Goal: Information Seeking & Learning: Learn about a topic

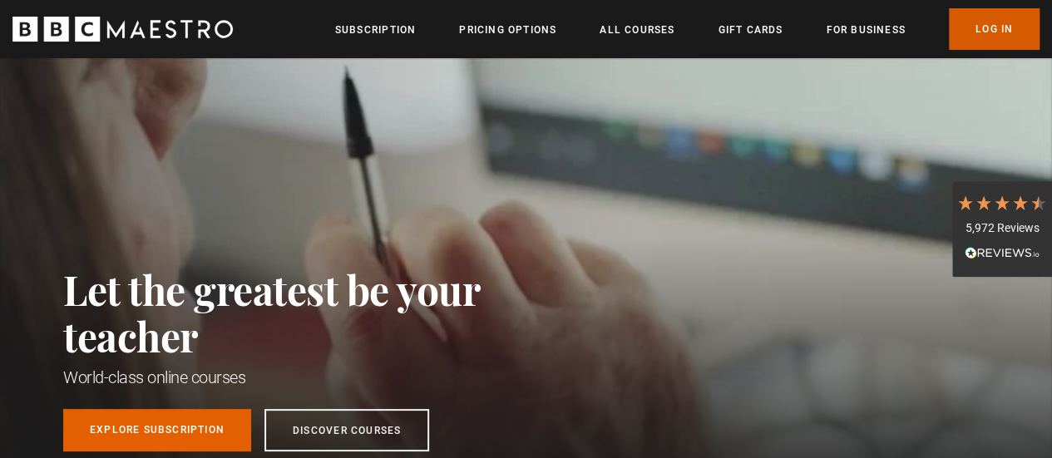
click at [1009, 18] on link "Log In" at bounding box center [994, 29] width 91 height 42
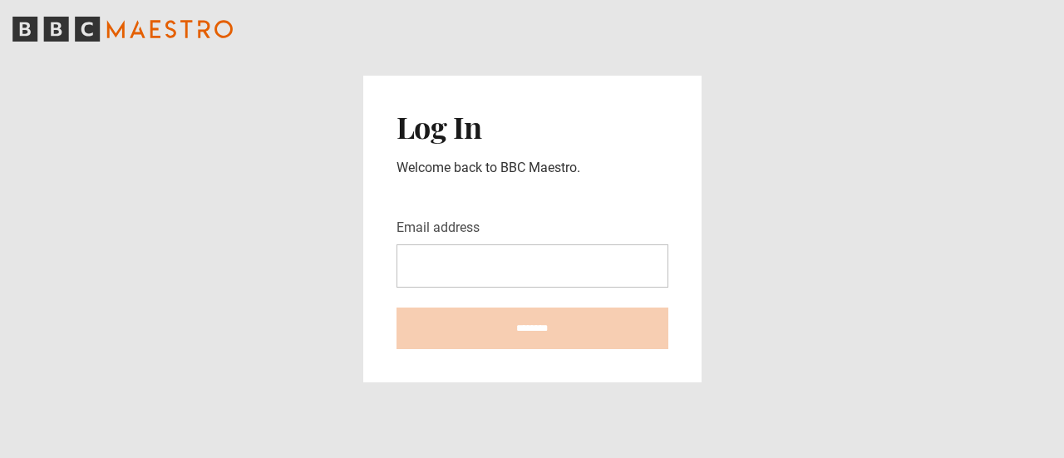
type input "**********"
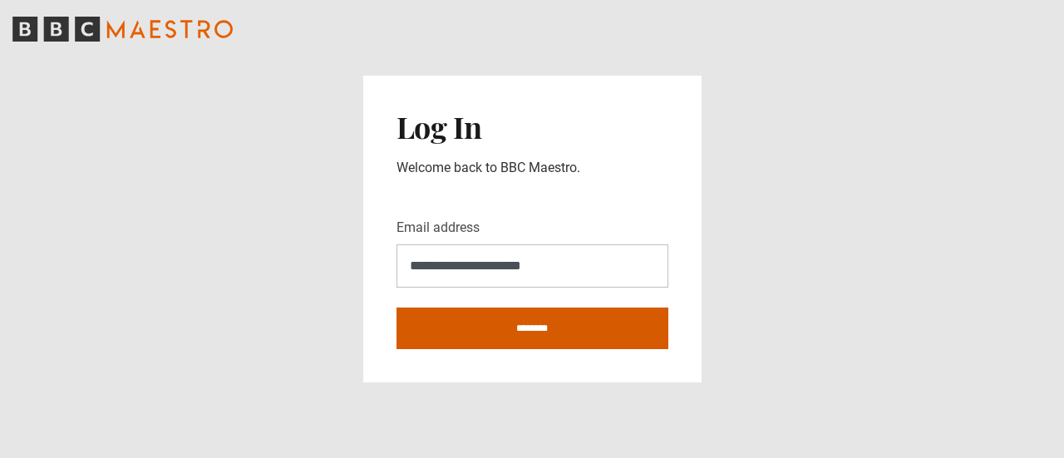
click at [544, 328] on input "********" at bounding box center [533, 329] width 272 height 42
type input "**********"
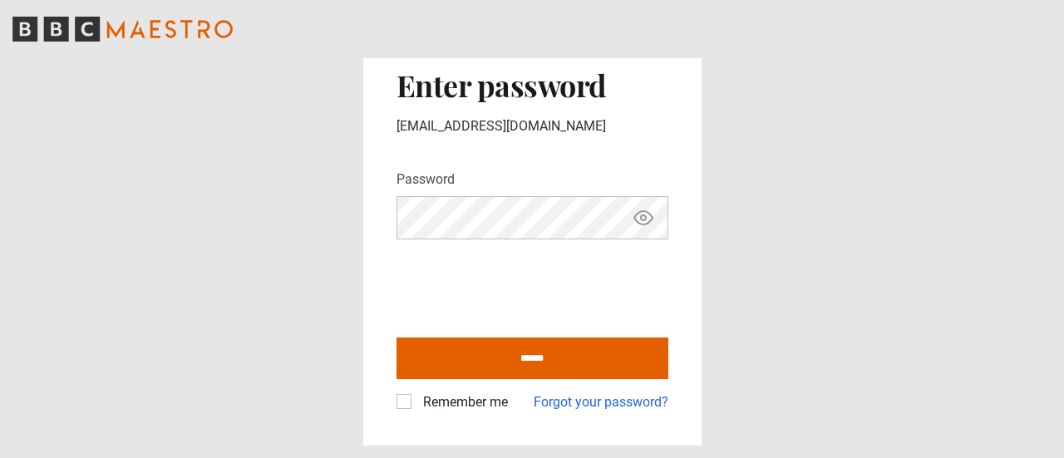
click at [647, 219] on icon "Show password" at bounding box center [644, 218] width 20 height 20
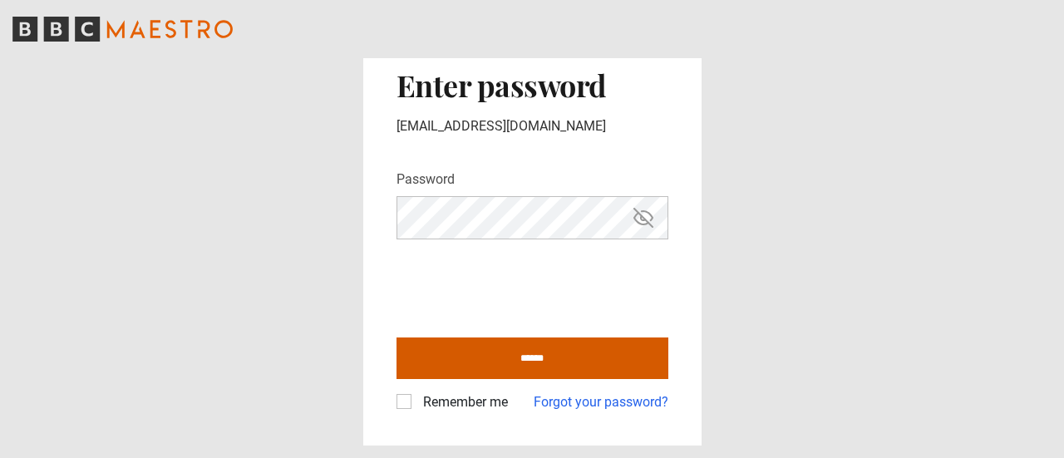
click at [565, 345] on input "******" at bounding box center [533, 359] width 272 height 42
type input "**********"
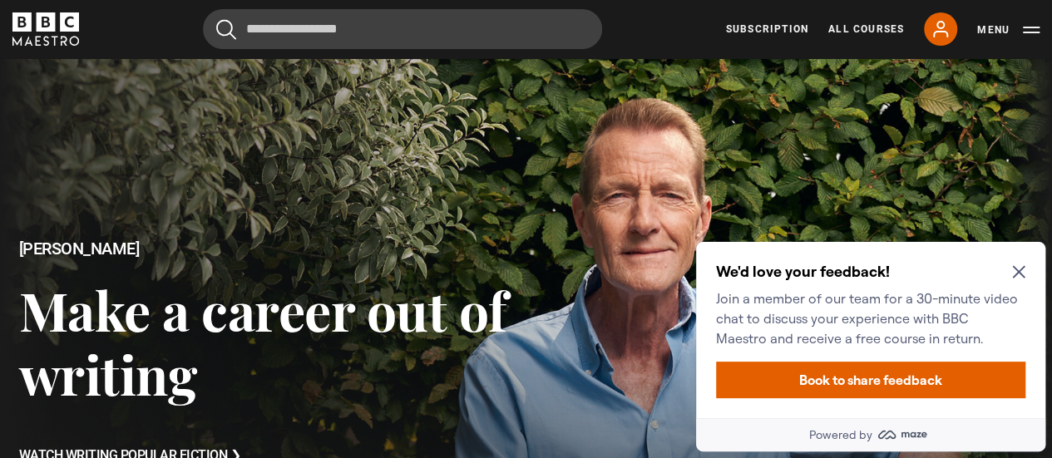
click at [1023, 273] on icon "Close Maze Prompt" at bounding box center [1018, 271] width 13 height 13
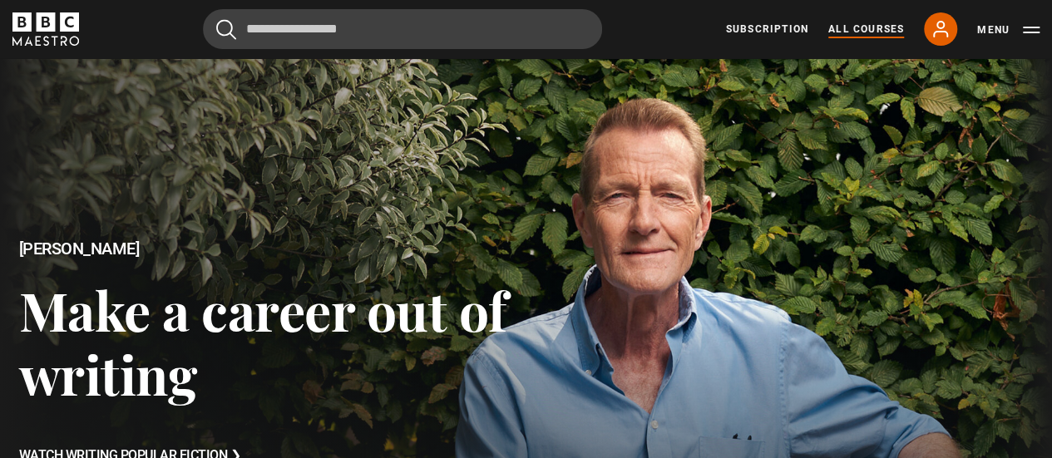
click at [853, 27] on link "All Courses" at bounding box center [866, 29] width 76 height 15
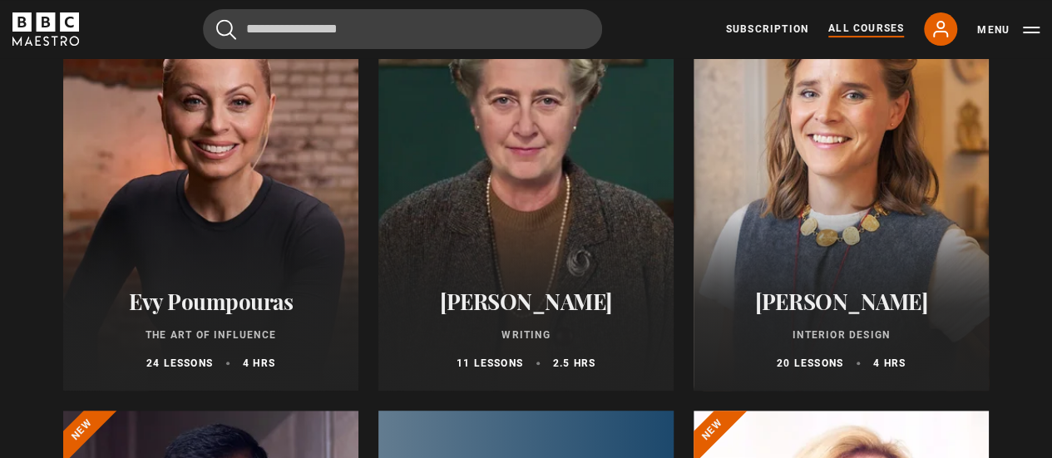
scroll to position [333, 0]
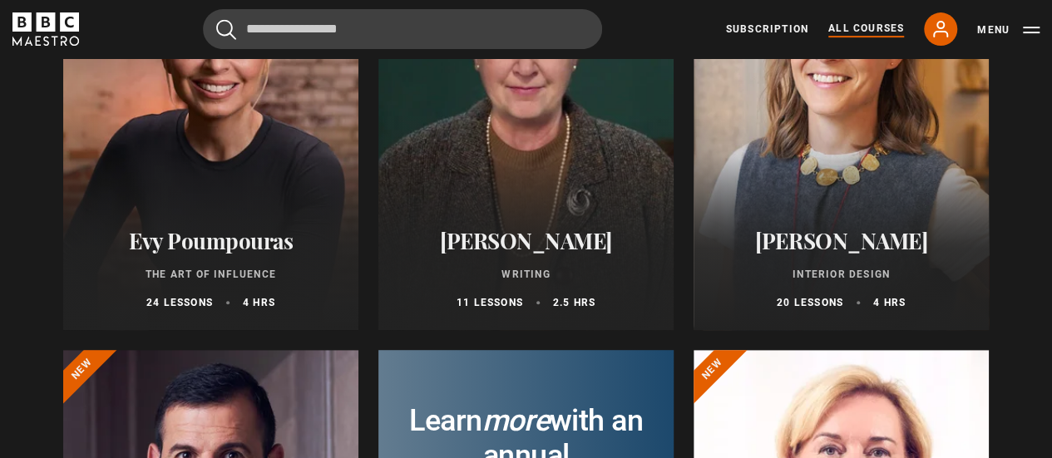
click at [582, 136] on div at bounding box center [525, 130] width 295 height 399
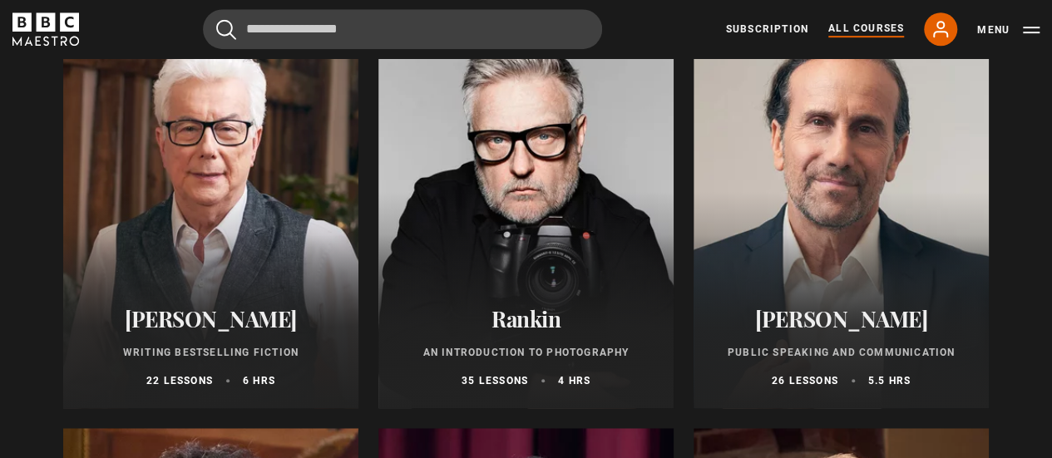
scroll to position [3576, 0]
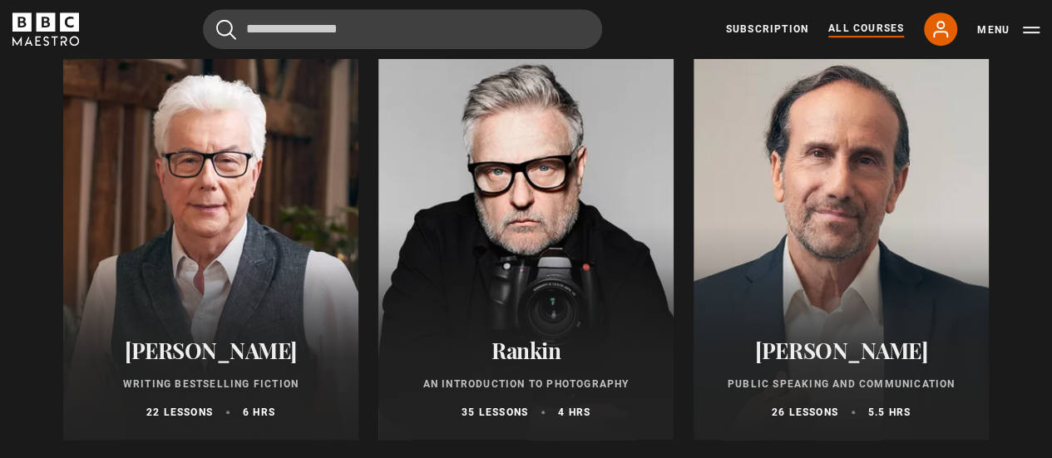
click at [234, 219] on div at bounding box center [210, 240] width 295 height 399
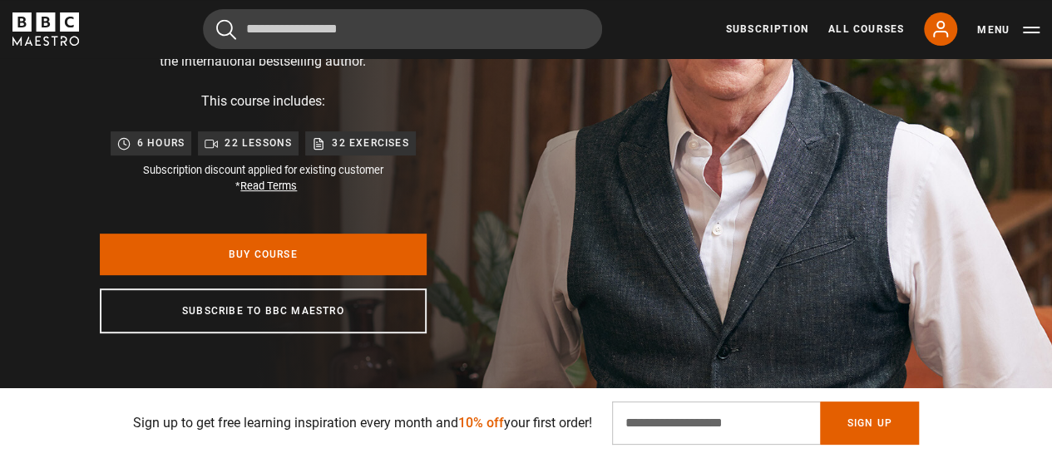
scroll to position [249, 0]
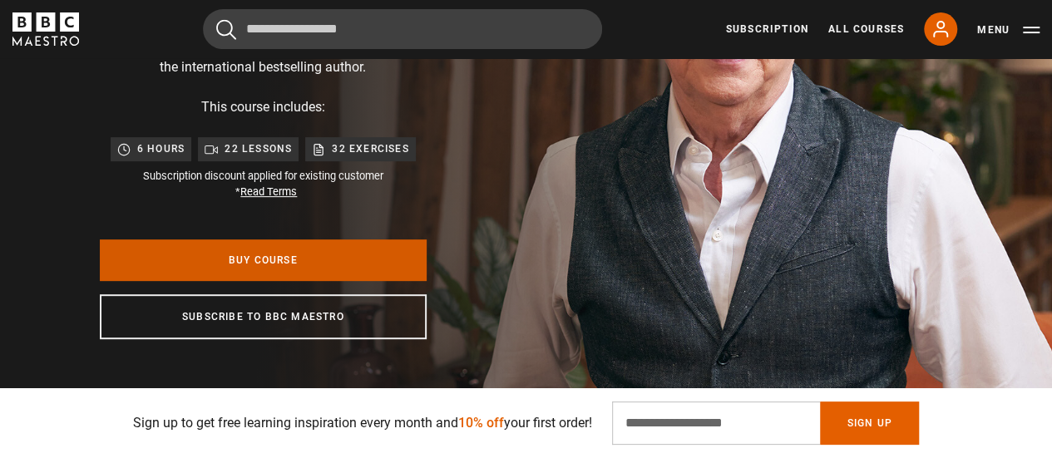
click at [321, 254] on link "Buy Course" at bounding box center [263, 260] width 327 height 42
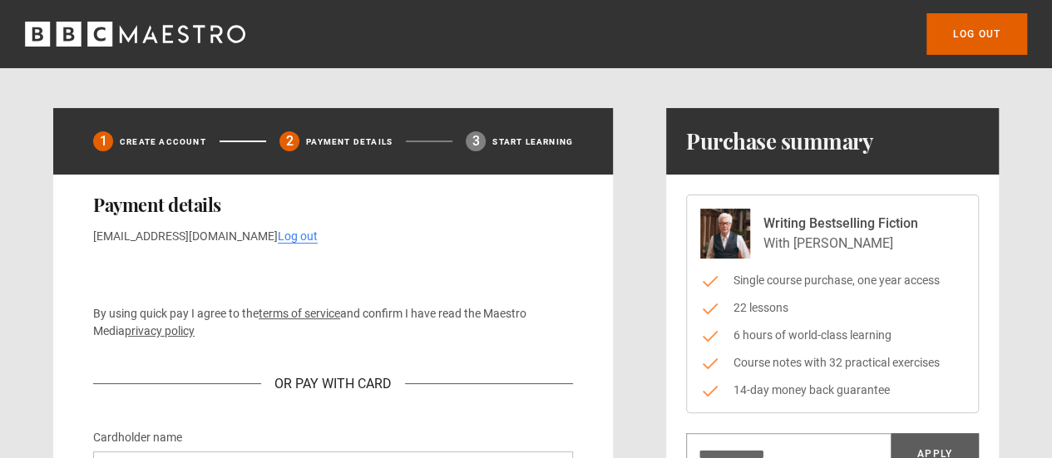
click at [126, 37] on icon "BBC Maestro" at bounding box center [128, 33] width 17 height 17
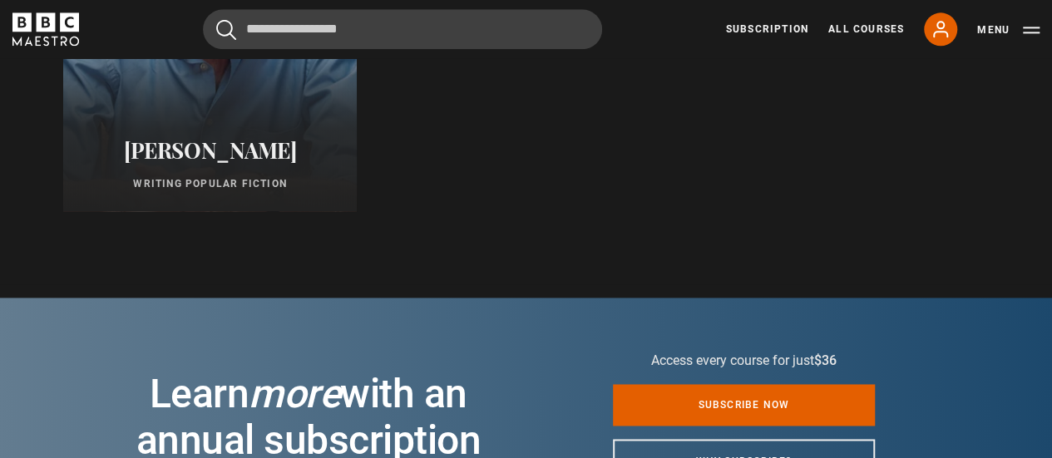
scroll to position [1081, 0]
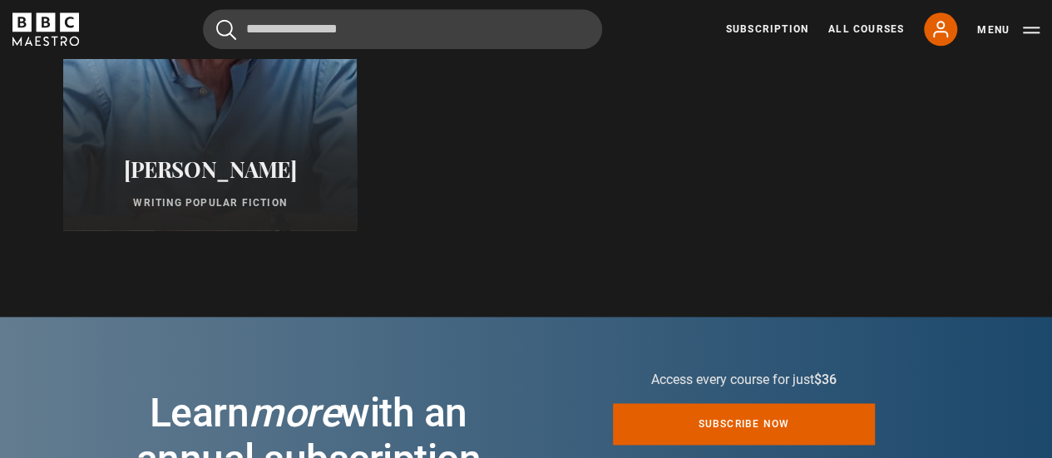
click at [225, 91] on div at bounding box center [209, 30] width 323 height 439
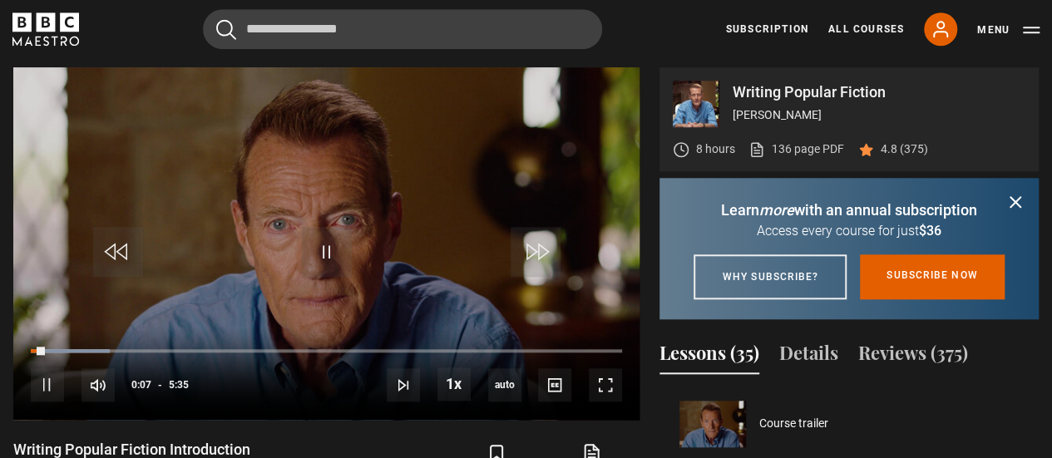
click at [1018, 199] on icon "submit" at bounding box center [1015, 202] width 10 height 10
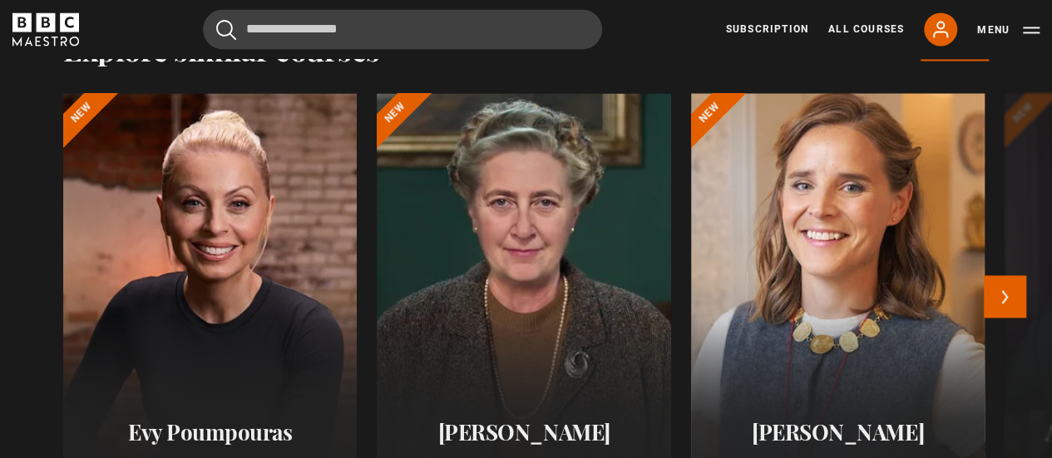
scroll to position [1333, 0]
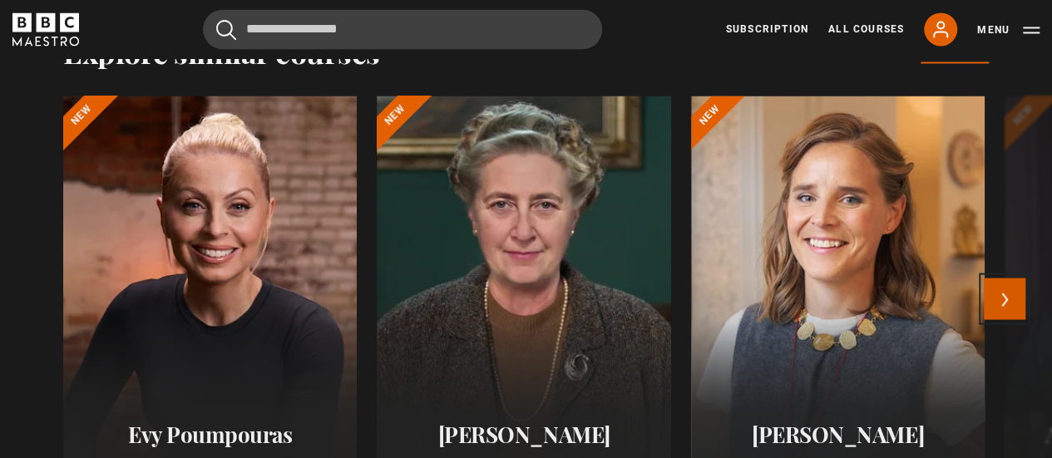
click at [1005, 297] on button "Next" at bounding box center [1005, 299] width 42 height 42
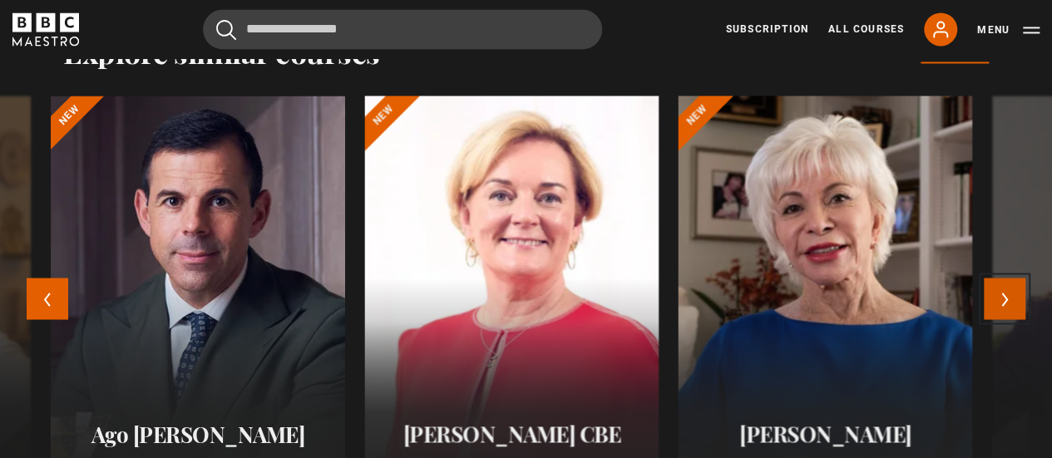
click at [1000, 299] on button "Next" at bounding box center [1005, 299] width 42 height 42
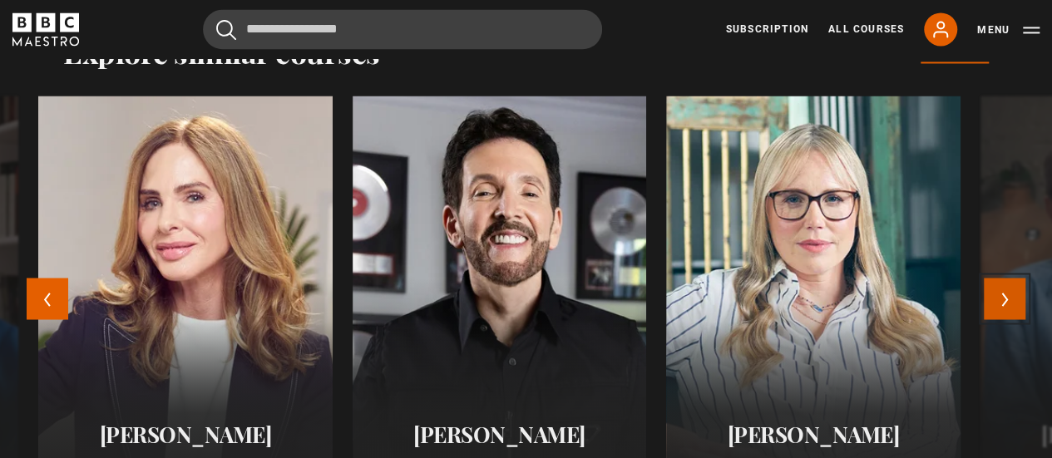
click at [1000, 297] on button "Next" at bounding box center [1005, 299] width 42 height 42
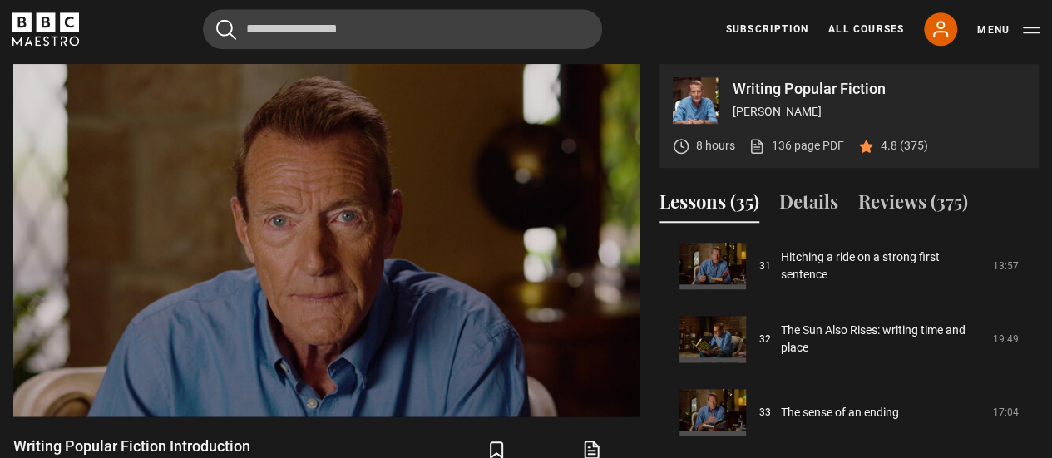
scroll to position [668, 0]
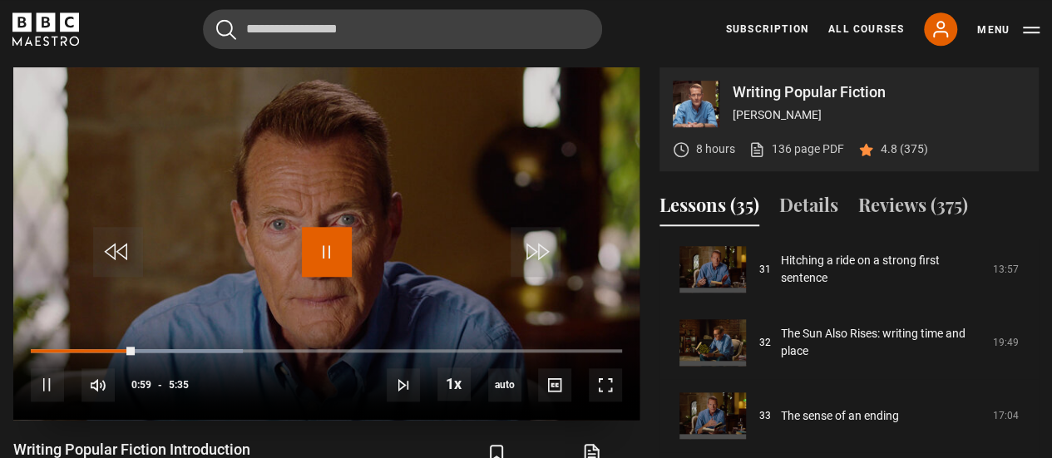
click at [323, 240] on span "Video Player" at bounding box center [327, 252] width 50 height 50
click at [906, 200] on button "Reviews (375)" at bounding box center [913, 208] width 110 height 35
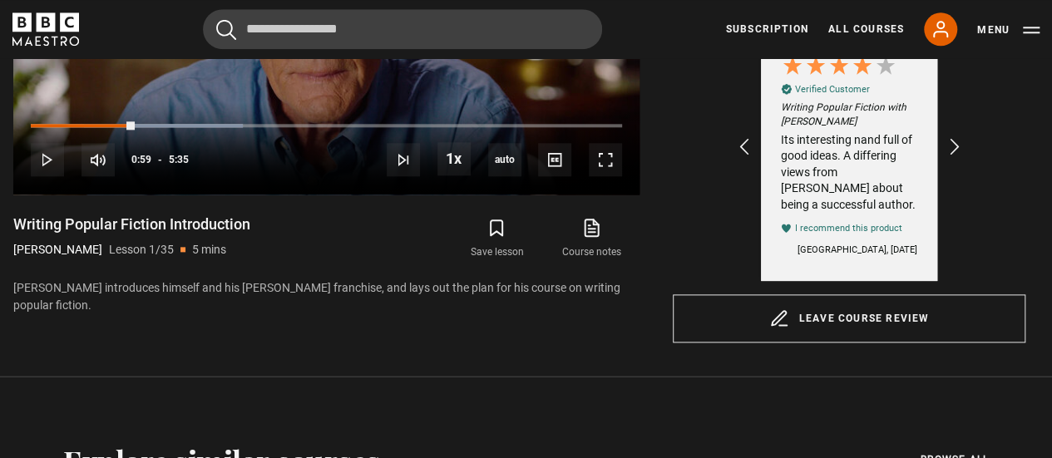
scroll to position [834, 0]
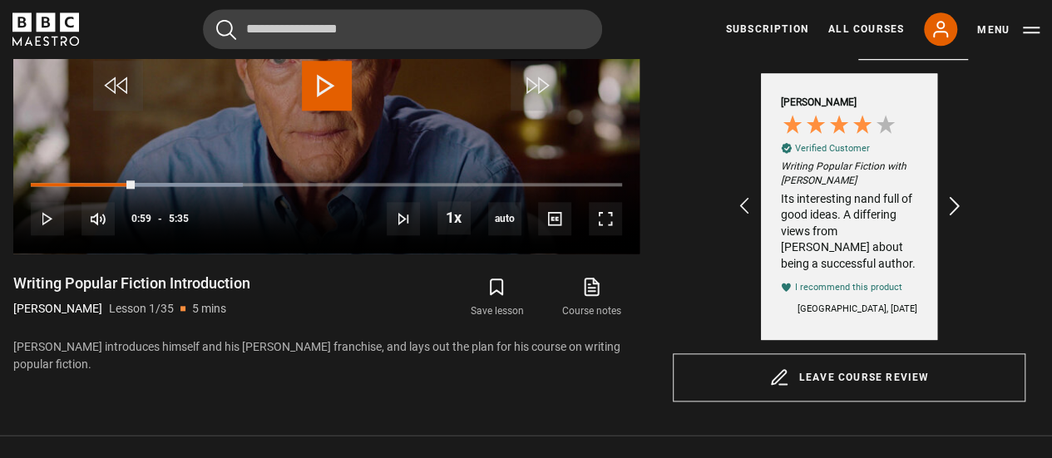
click at [952, 205] on icon "REVIEWS.io Carousel Scroll Right" at bounding box center [954, 206] width 23 height 23
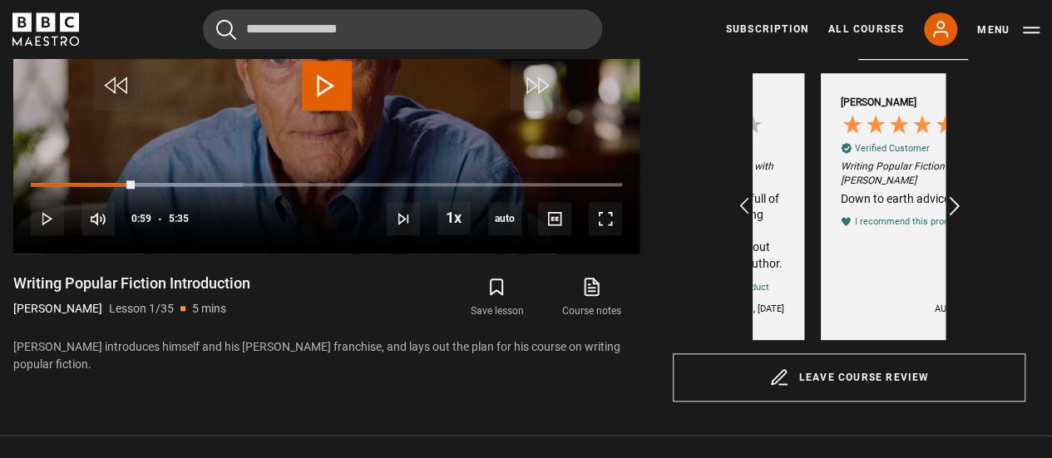
scroll to position [0, 193]
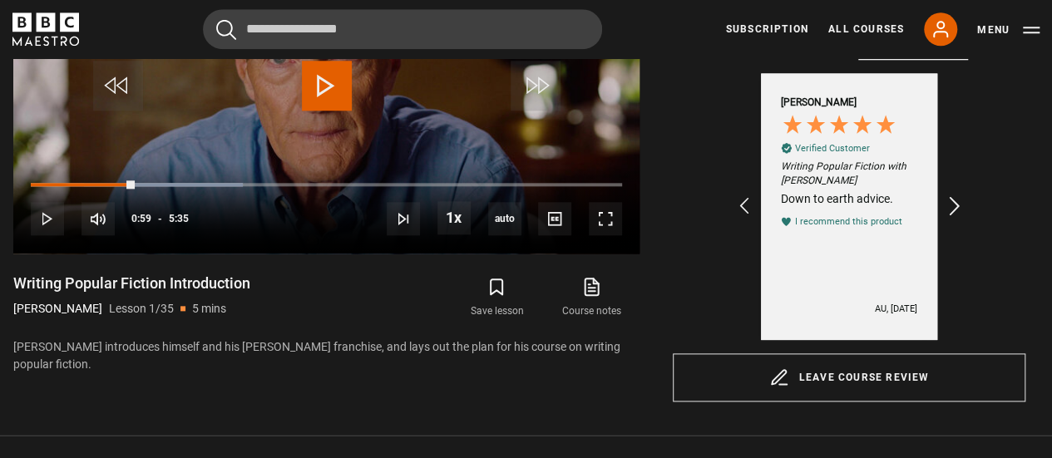
click at [952, 205] on icon "REVIEWS.io Carousel Scroll Right" at bounding box center [954, 206] width 23 height 23
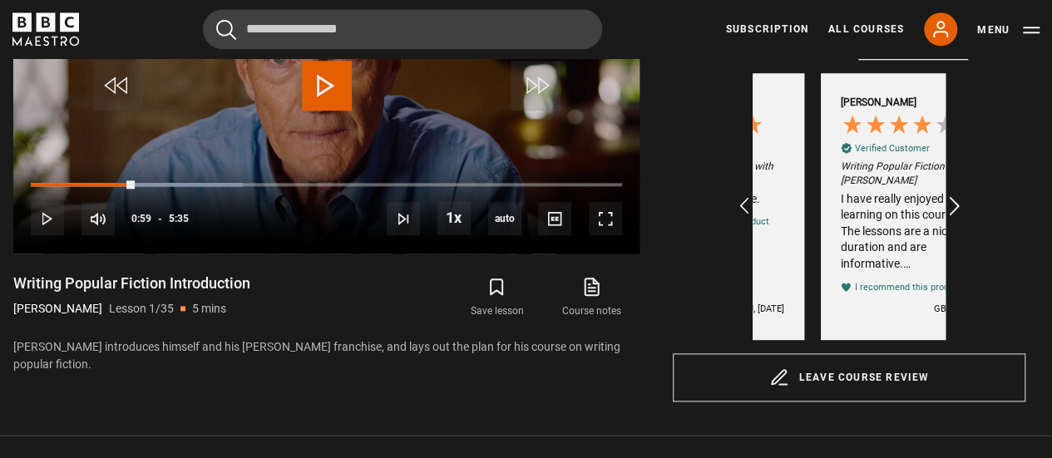
scroll to position [0, 386]
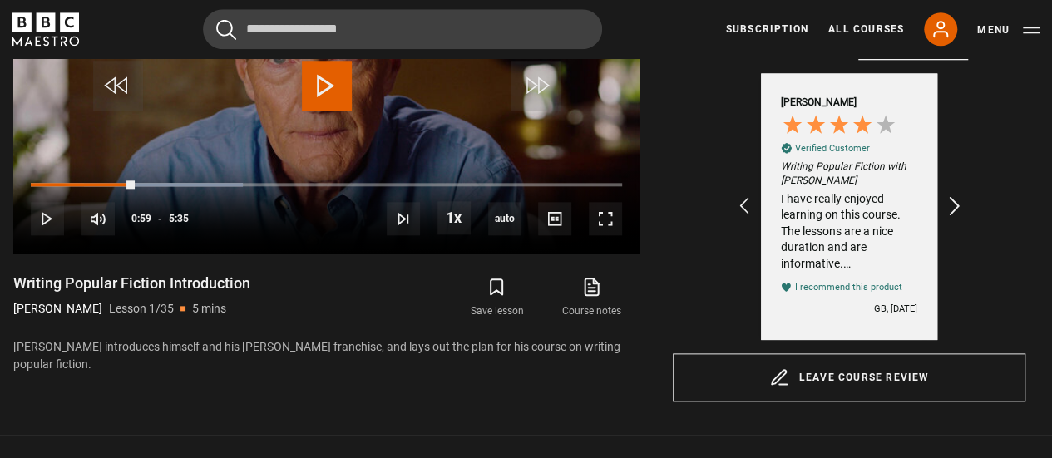
click at [952, 204] on icon "REVIEWS.io Carousel Scroll Right" at bounding box center [954, 206] width 23 height 23
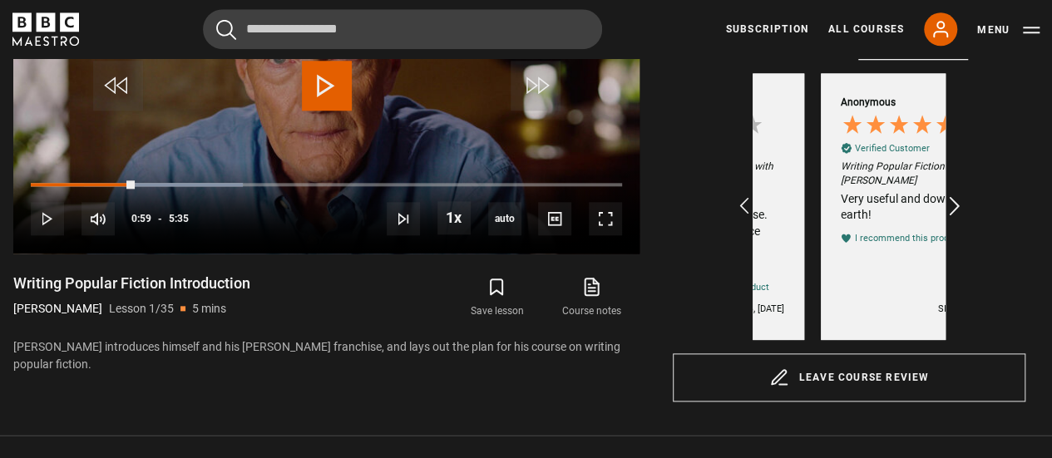
scroll to position [0, 579]
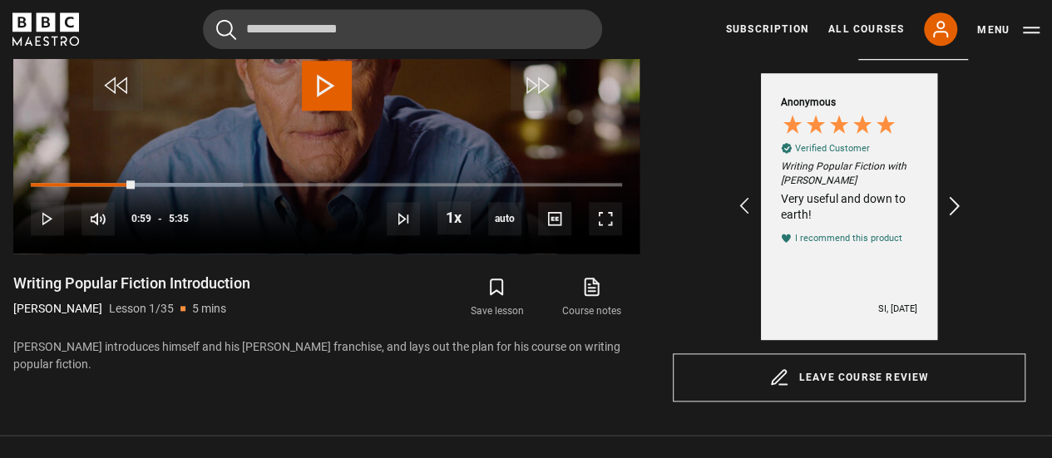
click at [952, 204] on icon "REVIEWS.io Carousel Scroll Right" at bounding box center [954, 206] width 23 height 23
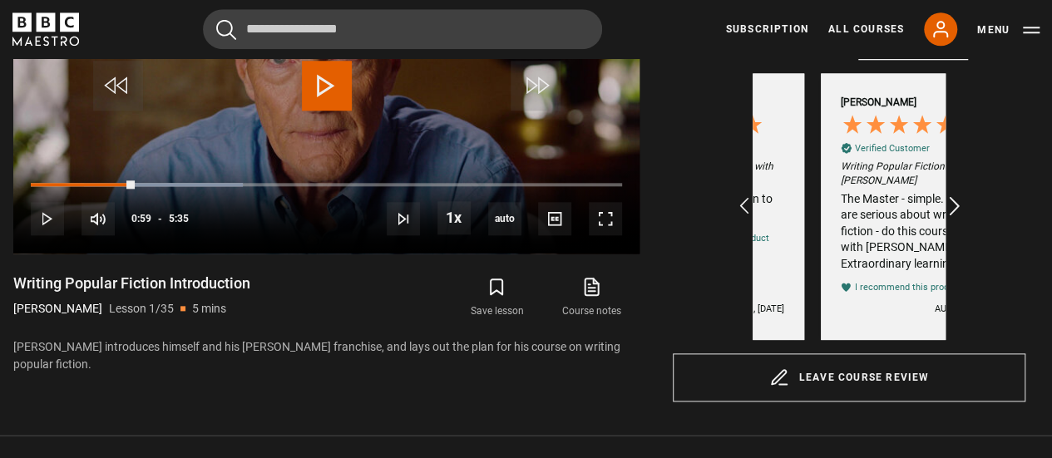
scroll to position [0, 772]
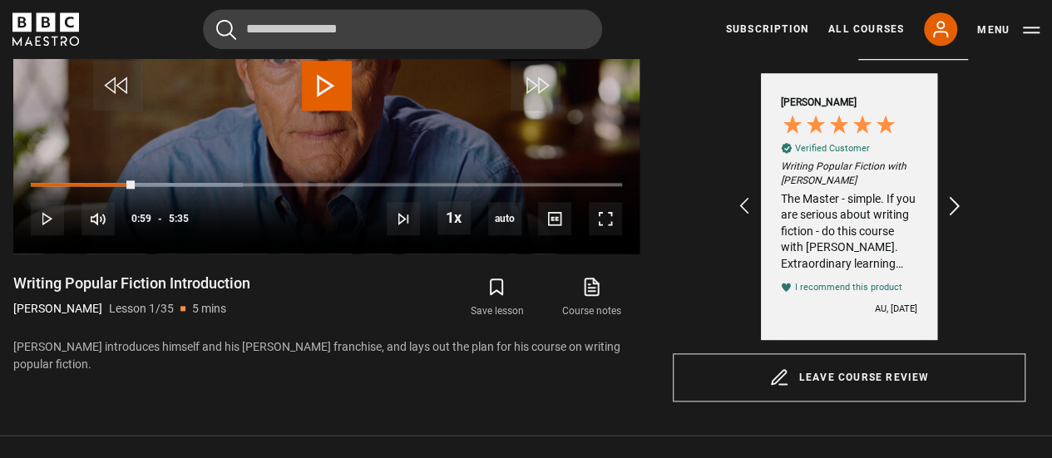
click at [952, 204] on icon "REVIEWS.io Carousel Scroll Right" at bounding box center [954, 206] width 23 height 23
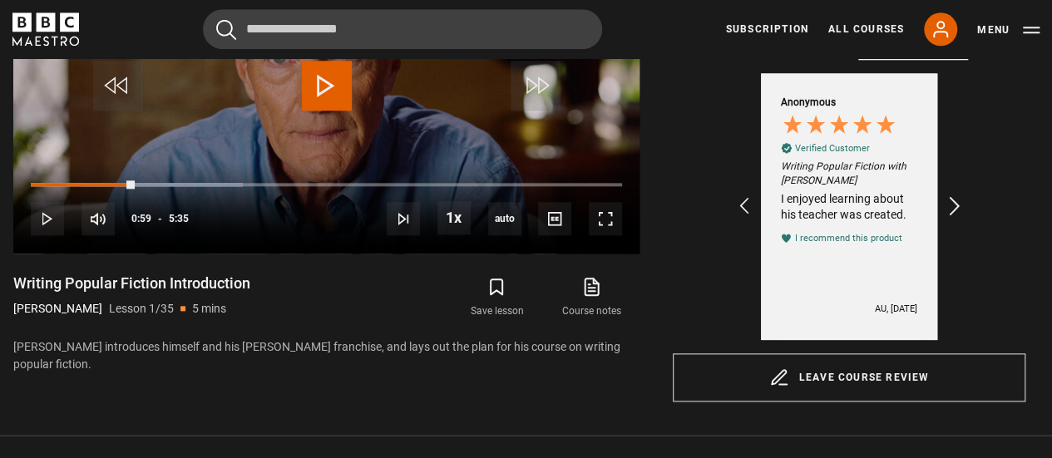
click at [952, 204] on icon "REVIEWS.io Carousel Scroll Right" at bounding box center [954, 206] width 23 height 23
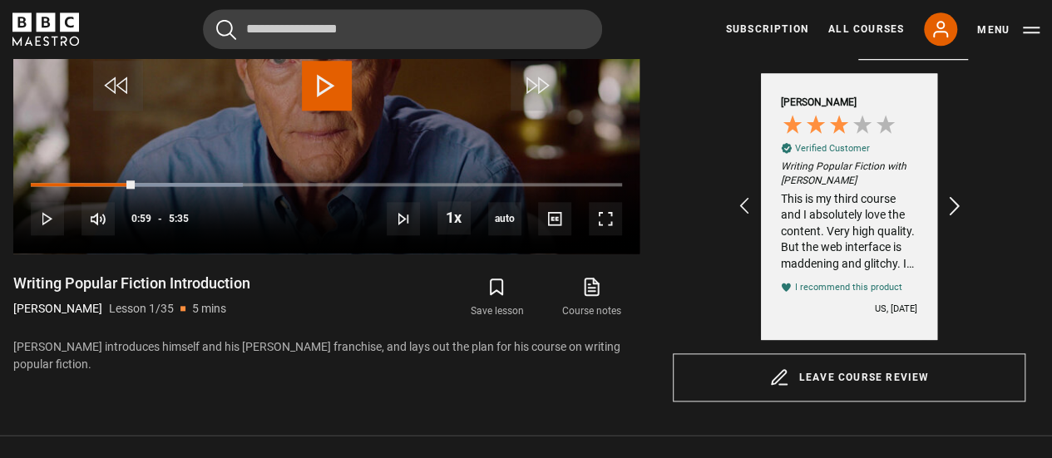
click at [952, 204] on icon "REVIEWS.io Carousel Scroll Right" at bounding box center [954, 206] width 23 height 23
click at [743, 210] on icon "REVIEWS.io Carousel Scroll Left" at bounding box center [744, 206] width 23 height 23
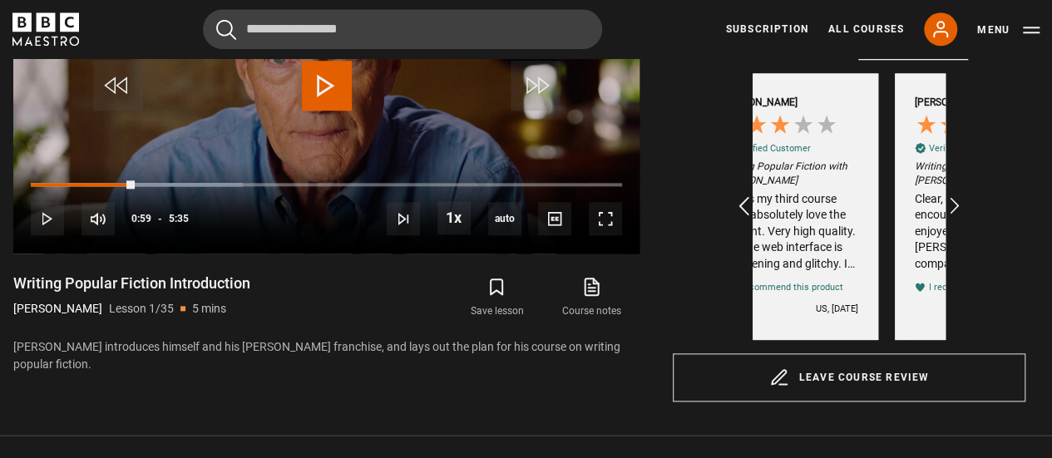
scroll to position [0, 1929]
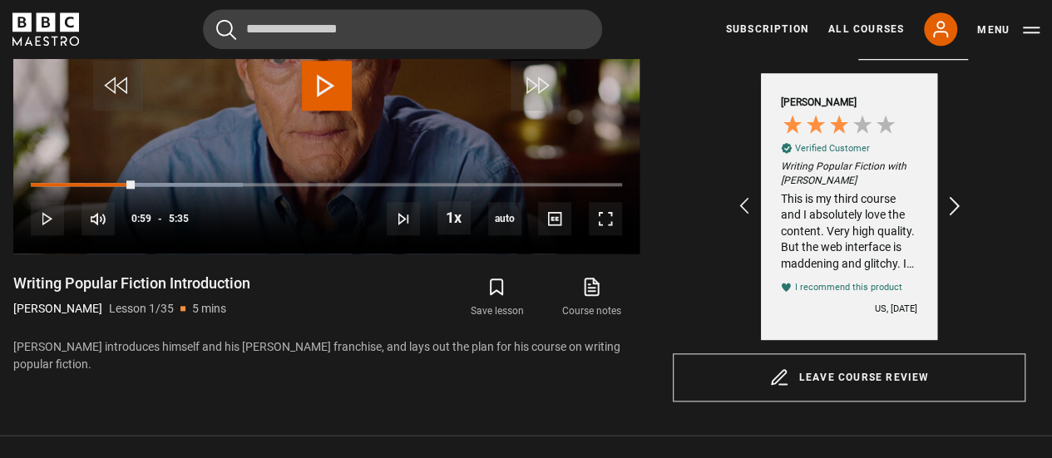
click at [956, 200] on icon "REVIEWS.io Carousel Scroll Right" at bounding box center [954, 206] width 23 height 23
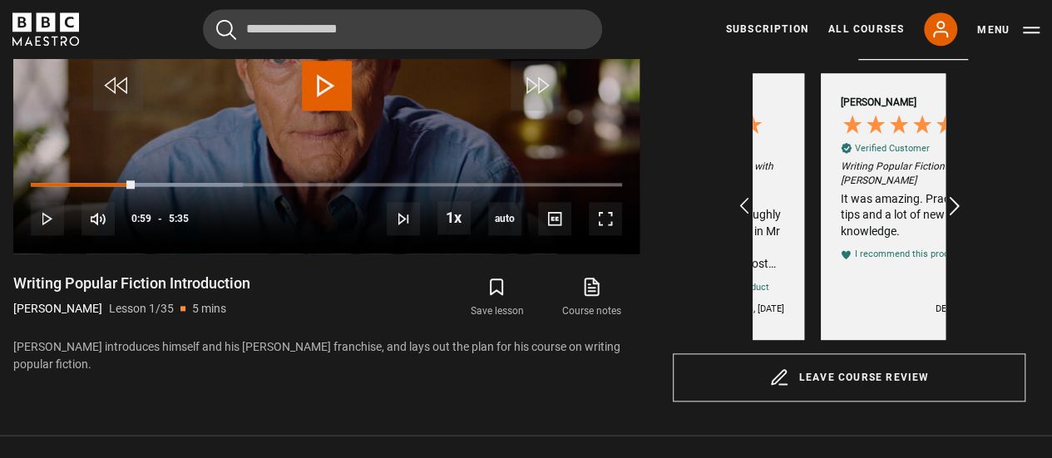
scroll to position [0, 2315]
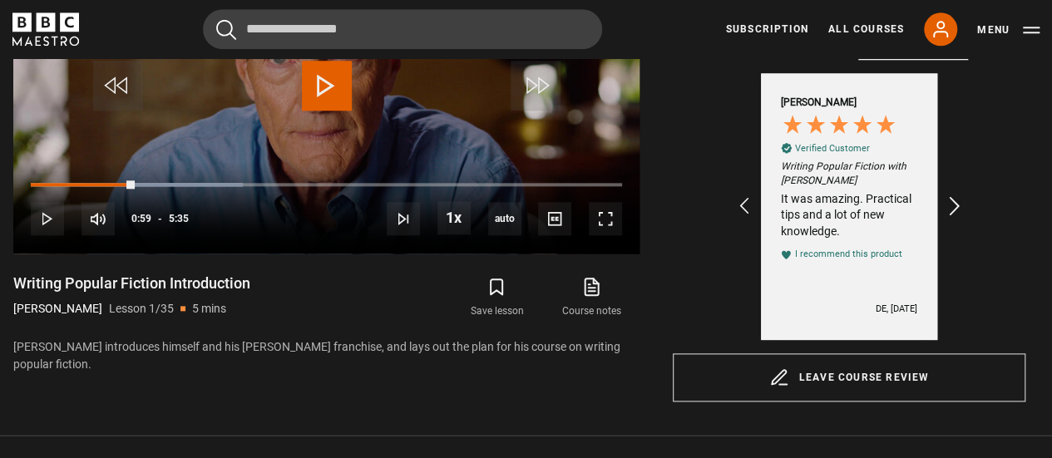
click at [956, 200] on icon "REVIEWS.io Carousel Scroll Right" at bounding box center [954, 206] width 23 height 23
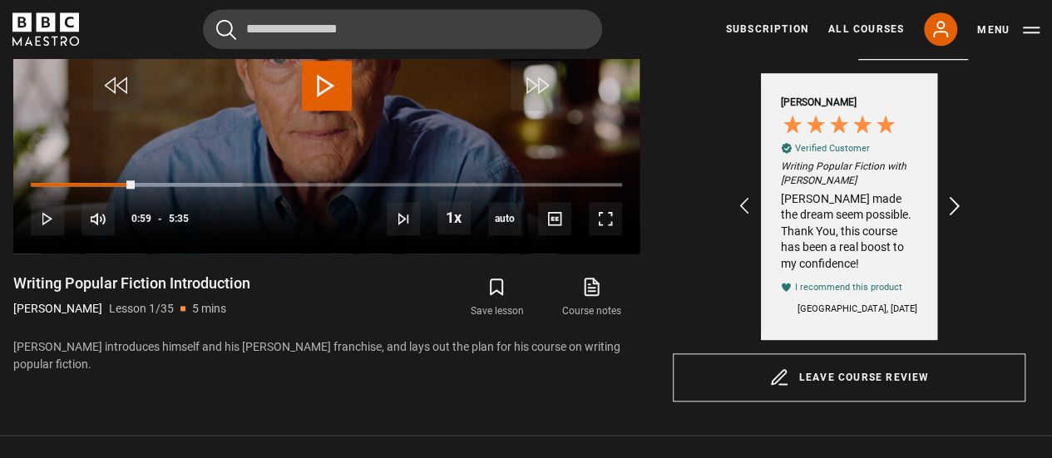
click at [956, 200] on icon "REVIEWS.io Carousel Scroll Right" at bounding box center [954, 206] width 23 height 23
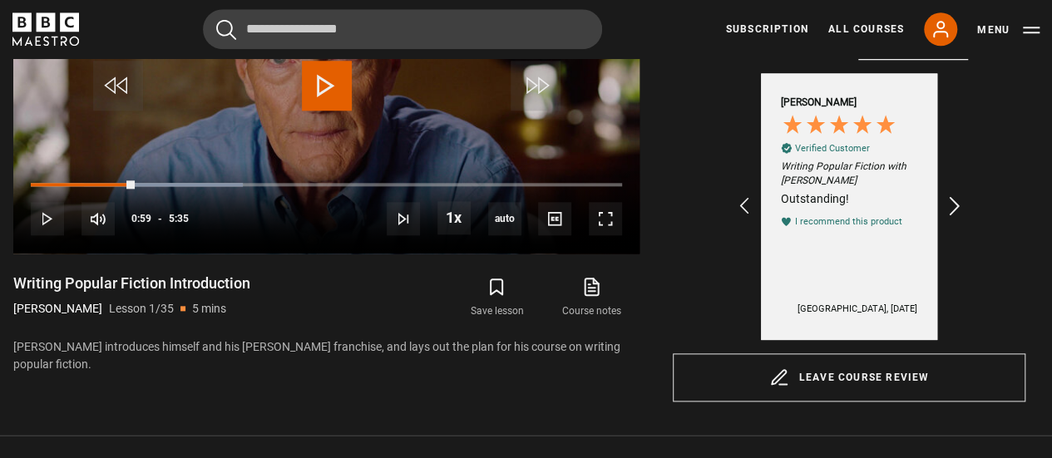
click at [956, 200] on icon "REVIEWS.io Carousel Scroll Right" at bounding box center [954, 206] width 23 height 23
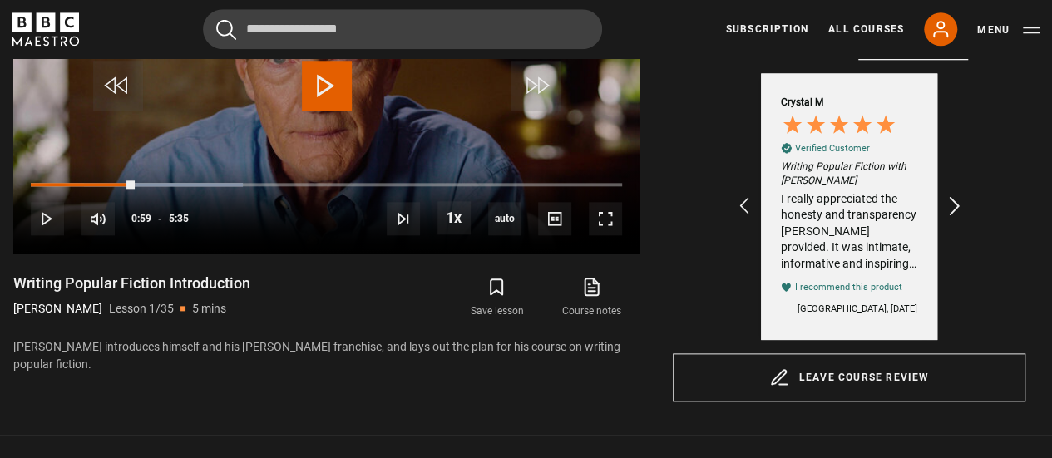
click at [956, 200] on icon "REVIEWS.io Carousel Scroll Right" at bounding box center [954, 206] width 23 height 23
click at [960, 199] on icon "REVIEWS.io Carousel Scroll Right" at bounding box center [954, 206] width 23 height 23
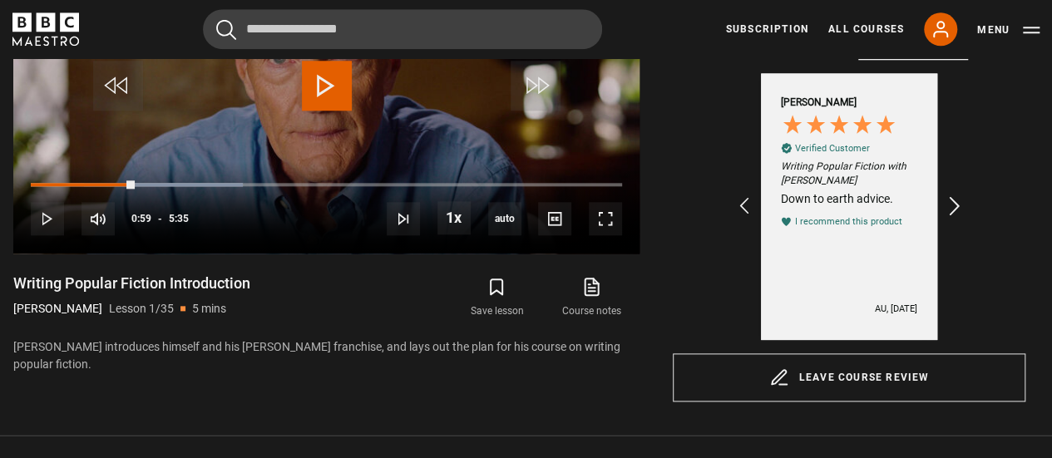
click at [960, 199] on icon "REVIEWS.io Carousel Scroll Right" at bounding box center [954, 206] width 23 height 23
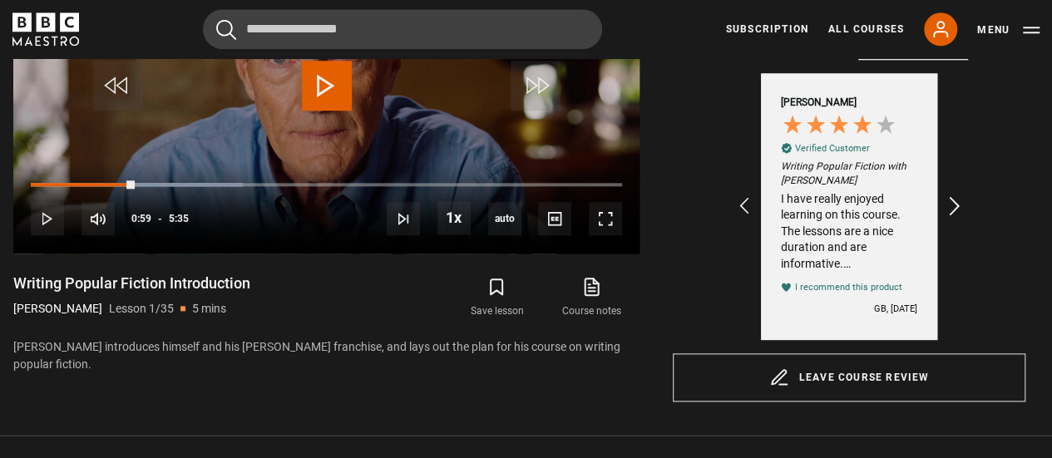
click at [960, 199] on icon "REVIEWS.io Carousel Scroll Right" at bounding box center [954, 206] width 23 height 23
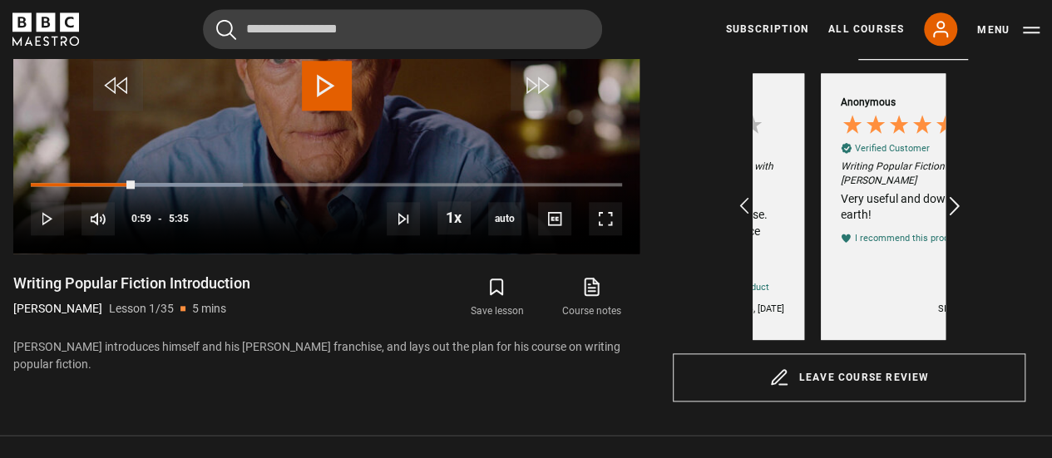
scroll to position [0, 579]
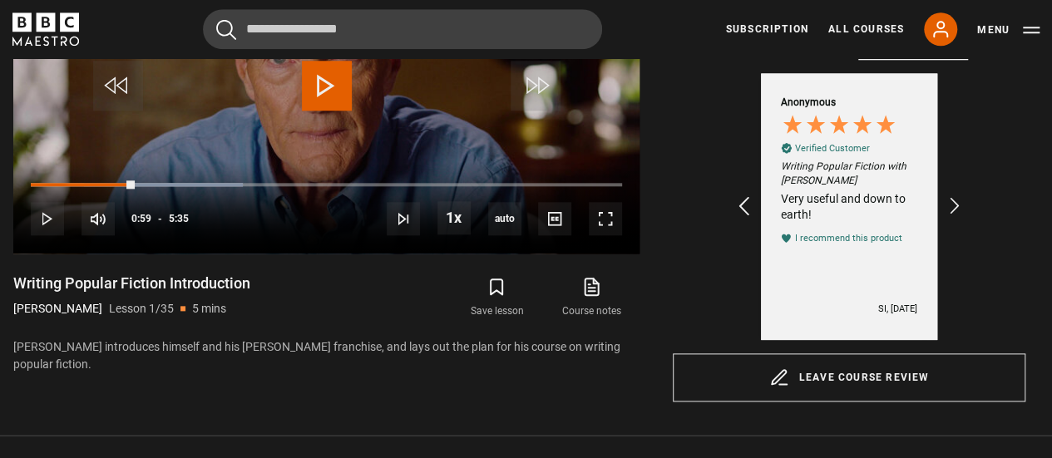
click at [738, 212] on icon "REVIEWS.io Carousel Scroll Left" at bounding box center [744, 206] width 23 height 23
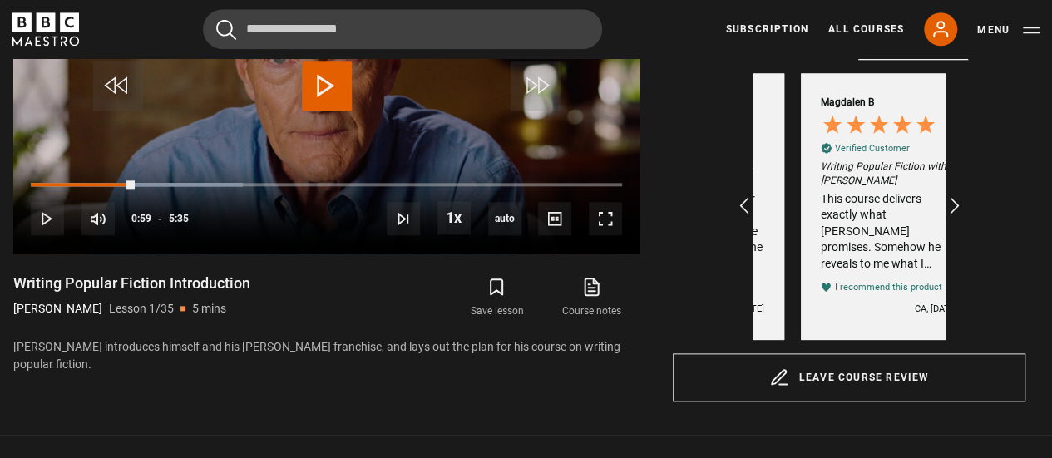
scroll to position [0, 1350]
